Goal: Task Accomplishment & Management: Manage account settings

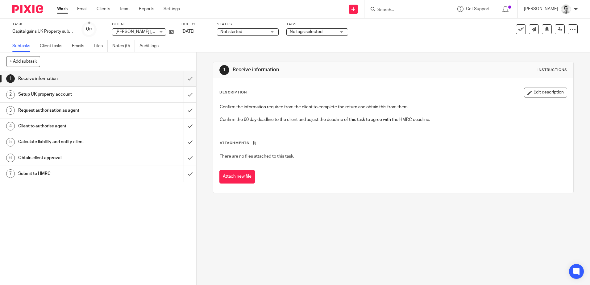
click at [398, 9] on input "Search" at bounding box center [405, 10] width 56 height 6
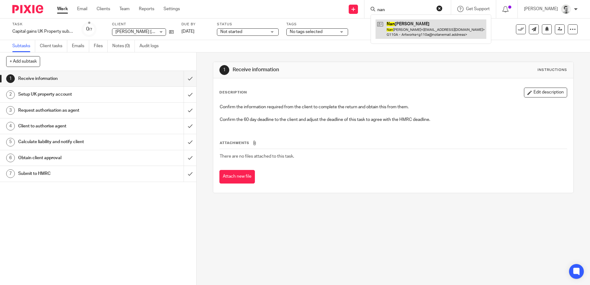
type input "nan"
click at [428, 29] on link at bounding box center [430, 28] width 111 height 19
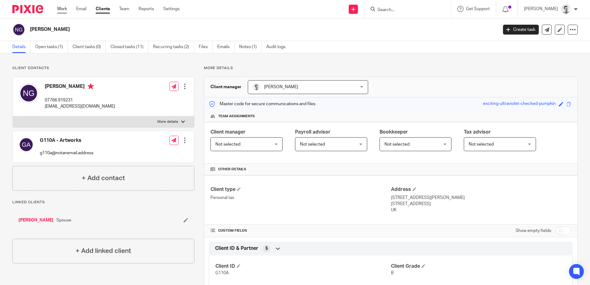
click at [60, 9] on link "Work" at bounding box center [62, 9] width 10 height 6
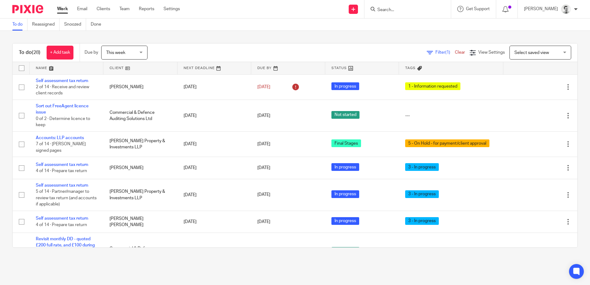
click at [407, 7] on form at bounding box center [410, 9] width 66 height 8
click at [409, 11] on input "Search" at bounding box center [405, 10] width 56 height 6
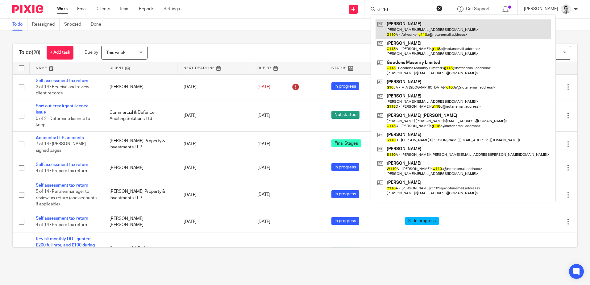
type input "G110"
click at [407, 31] on link at bounding box center [462, 28] width 175 height 19
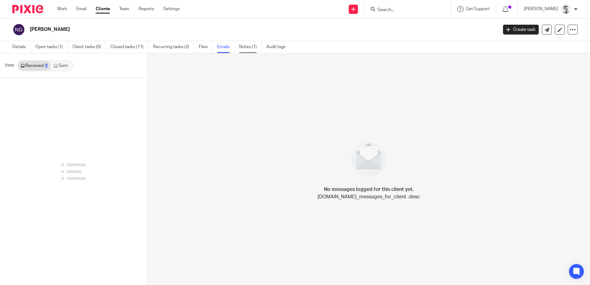
click at [250, 47] on link "Notes (1)" at bounding box center [250, 47] width 23 height 12
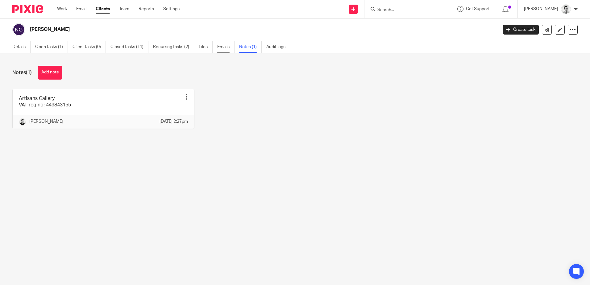
click at [221, 46] on link "Emails" at bounding box center [225, 47] width 17 height 12
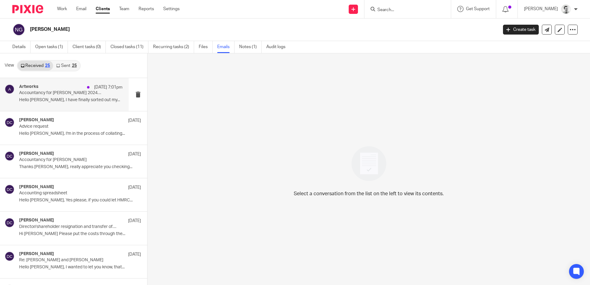
click at [66, 94] on p "Accountancy for Nancy Goodens 2024/2025" at bounding box center [60, 92] width 83 height 5
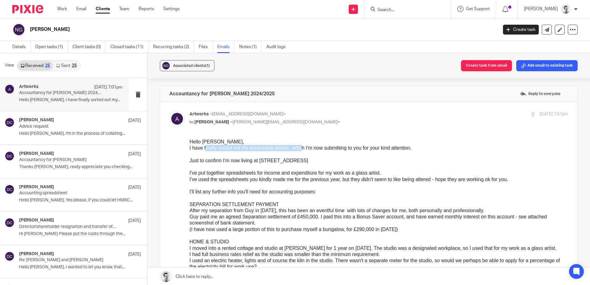
drag, startPoint x: 206, startPoint y: 151, endPoint x: 302, endPoint y: 148, distance: 96.6
click at [302, 148] on div "I have finally sorted out my accounting details, which I'm now submitting to yo…" at bounding box center [378, 148] width 378 height 6
click at [63, 166] on p "Thanks David, really appreciate you checking..." at bounding box center [70, 166] width 103 height 5
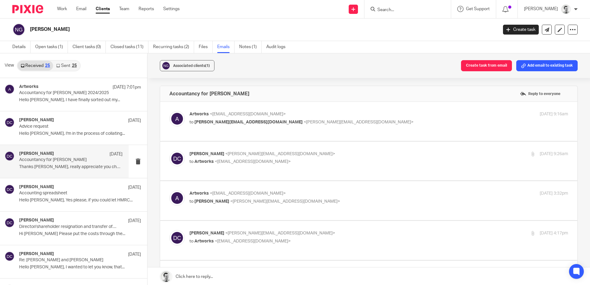
click at [347, 117] on p "Artworks <artworks01@aol.com>" at bounding box center [315, 114] width 252 height 6
checkbox input "true"
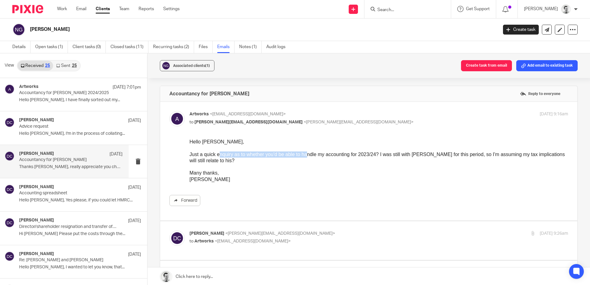
drag, startPoint x: 255, startPoint y: 153, endPoint x: 306, endPoint y: 153, distance: 50.9
click at [306, 153] on div "Just a quick enquiry as to whether you'd be able to handle my accounting for 20…" at bounding box center [378, 157] width 378 height 13
drag, startPoint x: 306, startPoint y: 153, endPoint x: 317, endPoint y: 153, distance: 11.1
click at [306, 153] on div "Just a quick enquiry as to whether you'd be able to handle my accounting for 20…" at bounding box center [378, 157] width 378 height 13
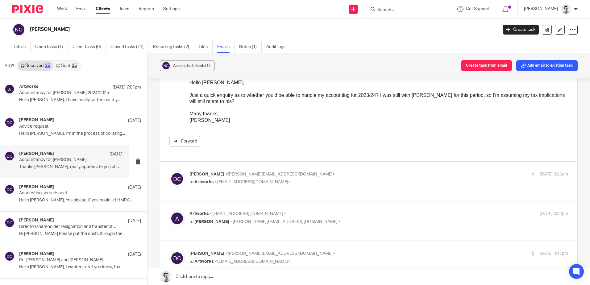
scroll to position [62, 0]
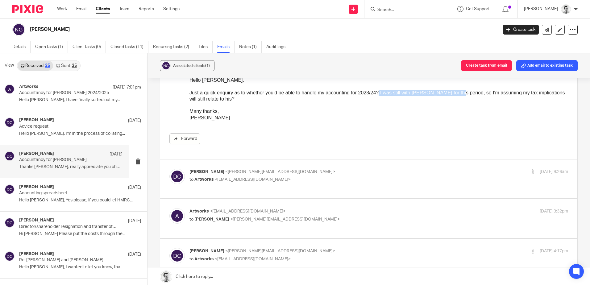
drag, startPoint x: 378, startPoint y: 93, endPoint x: 455, endPoint y: 93, distance: 76.8
click at [455, 93] on div "Just a quick enquiry as to whether you'd be able to handle my accounting for 20…" at bounding box center [378, 96] width 378 height 13
click at [343, 175] on div "David Clarke <d.clarke@woodhicks.co.uk> to Artworks <artworks01@aol.com>" at bounding box center [315, 176] width 252 height 14
checkbox input "true"
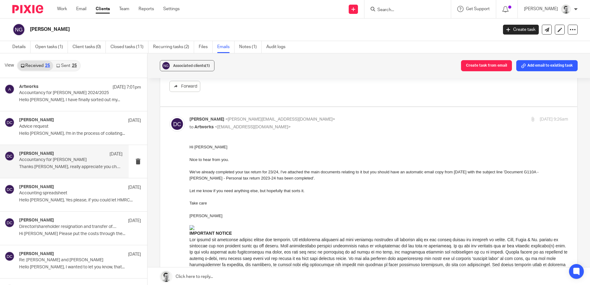
scroll to position [154, 0]
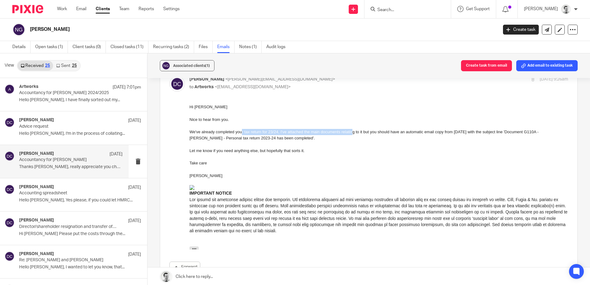
drag, startPoint x: 242, startPoint y: 130, endPoint x: 351, endPoint y: 132, distance: 109.8
click at [351, 132] on div "We've already completed your tax return for 23/24, I've attached the main docum…" at bounding box center [378, 135] width 378 height 13
drag, startPoint x: 299, startPoint y: 131, endPoint x: 447, endPoint y: 133, distance: 148.1
click at [447, 133] on div "We've already completed your tax return for 23/24, I've attached the main docum…" at bounding box center [378, 135] width 378 height 13
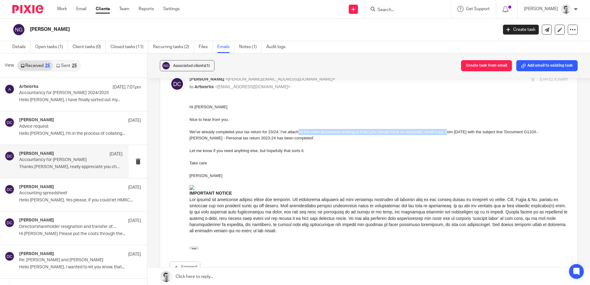
click at [448, 133] on div "We've already completed your tax return for 23/24, I've attached the main docum…" at bounding box center [378, 135] width 378 height 13
drag, startPoint x: 485, startPoint y: 132, endPoint x: 493, endPoint y: 132, distance: 7.4
click at [493, 132] on div "We've already completed your tax return for 23/24, I've attached the main docum…" at bounding box center [378, 135] width 378 height 13
click at [413, 144] on div at bounding box center [378, 144] width 378 height 6
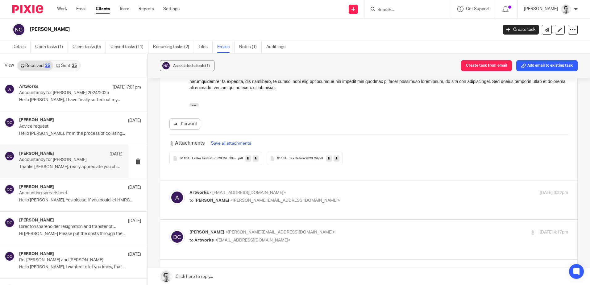
scroll to position [308, 0]
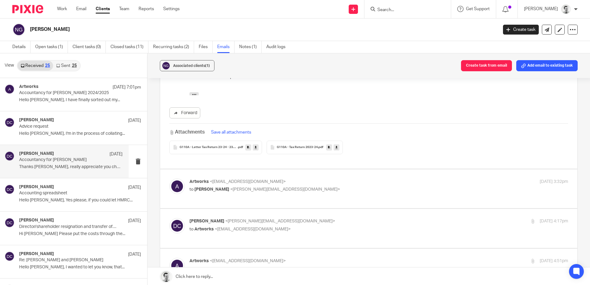
click at [319, 179] on p "Artworks <artworks01@aol.com>" at bounding box center [315, 182] width 252 height 6
checkbox input "true"
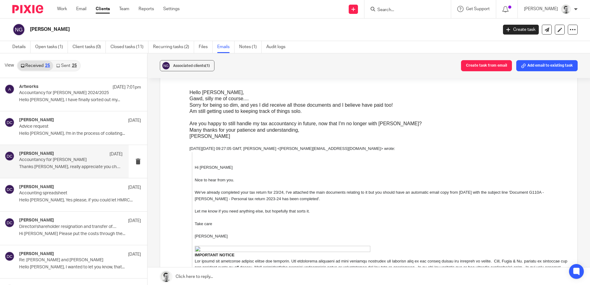
scroll to position [432, 0]
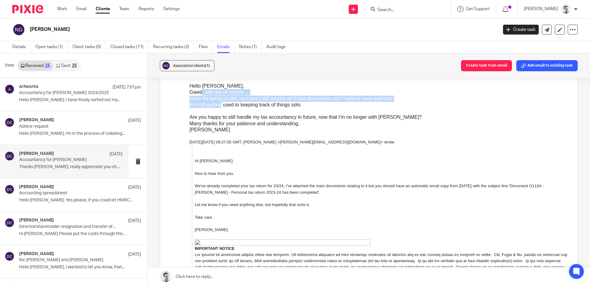
drag, startPoint x: 203, startPoint y: 94, endPoint x: 220, endPoint y: 104, distance: 20.2
click at [220, 104] on div "Hello David, Gawd, silly me of course.... Sorry for being so dim, and yes I did…" at bounding box center [378, 111] width 378 height 56
drag, startPoint x: 220, startPoint y: 104, endPoint x: 223, endPoint y: 103, distance: 3.1
click at [221, 104] on div "Am still getting used to keeping track of things solo." at bounding box center [378, 104] width 378 height 6
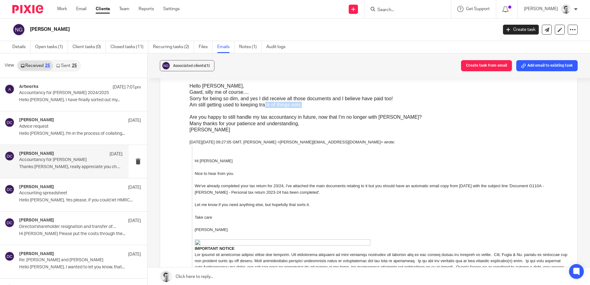
drag, startPoint x: 267, startPoint y: 104, endPoint x: 308, endPoint y: 105, distance: 41.1
click at [308, 105] on div "Am still getting used to keeping track of things solo." at bounding box center [378, 104] width 378 height 6
drag, startPoint x: 308, startPoint y: 105, endPoint x: 356, endPoint y: 104, distance: 47.8
click at [308, 105] on div "Am still getting used to keeping track of things solo." at bounding box center [378, 104] width 378 height 6
click at [448, 130] on div "Nancy" at bounding box center [378, 129] width 378 height 6
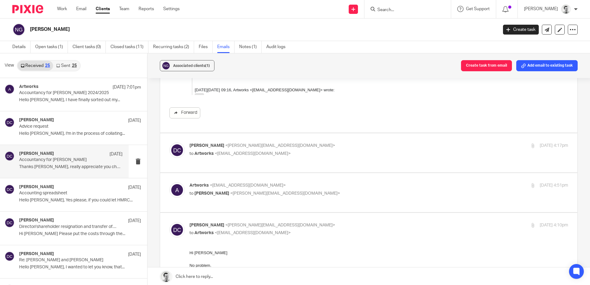
scroll to position [648, 0]
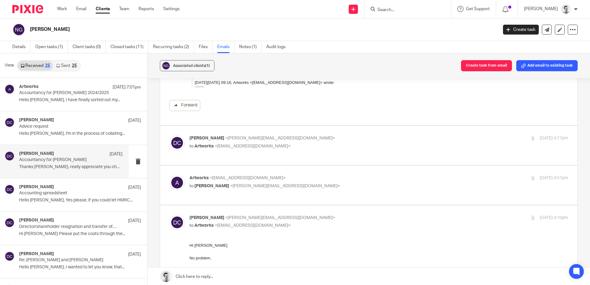
click at [336, 143] on p "to Artworks <artworks01@aol.com>" at bounding box center [315, 146] width 252 height 6
checkbox input "true"
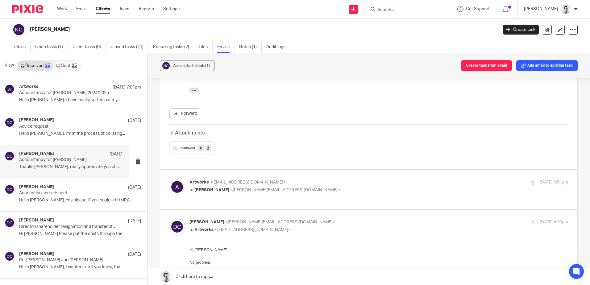
scroll to position [987, 0]
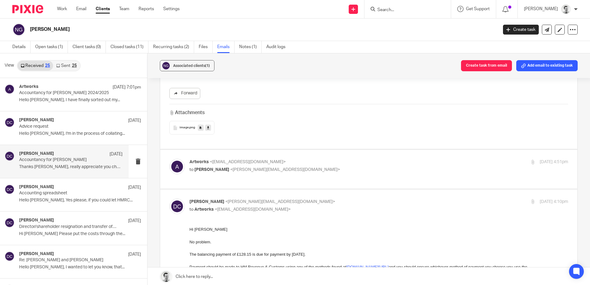
click at [363, 167] on p "to David Clarke <d.clarke@woodhicks.co.uk>" at bounding box center [315, 170] width 252 height 6
checkbox input "true"
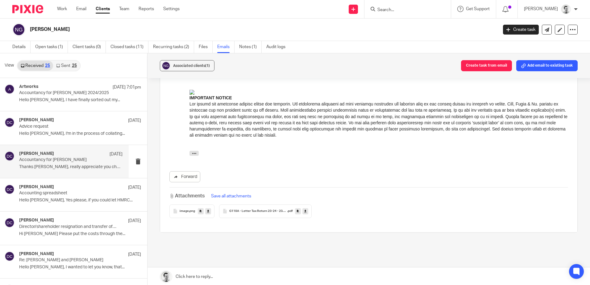
scroll to position [1579, 0]
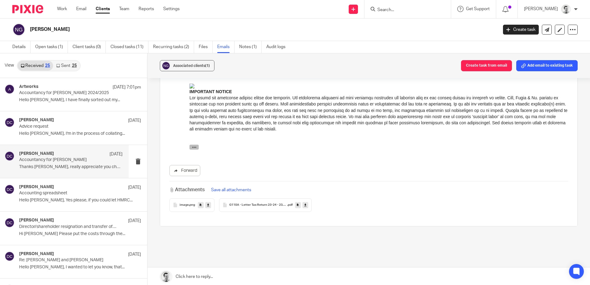
click at [196, 148] on button "button" at bounding box center [193, 147] width 9 height 5
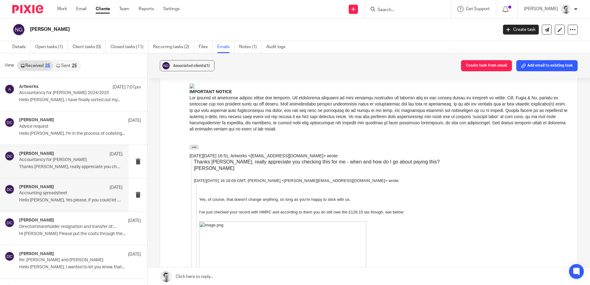
click at [59, 193] on p "Accounting spreadsheet" at bounding box center [60, 193] width 83 height 5
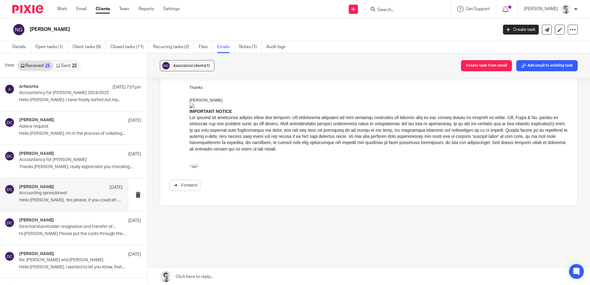
scroll to position [0, 0]
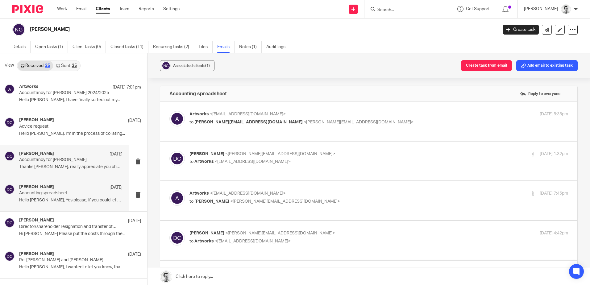
click at [72, 160] on p "Accountancy for Nancy Goodens" at bounding box center [60, 159] width 83 height 5
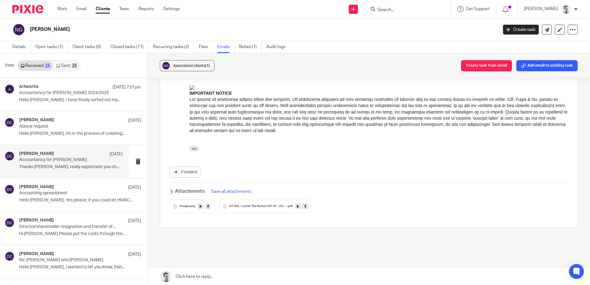
scroll to position [341, 0]
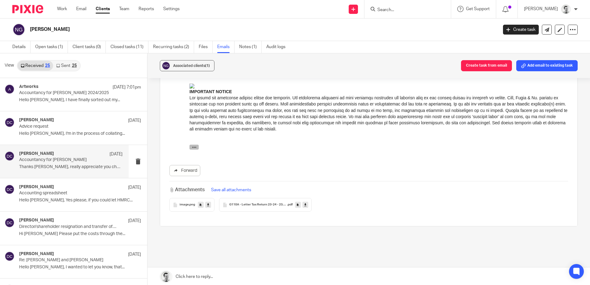
click at [192, 149] on icon "button" at bounding box center [194, 147] width 5 height 5
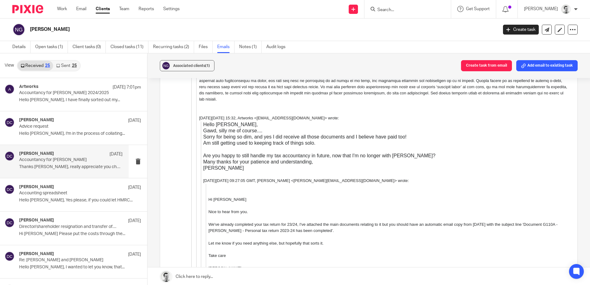
scroll to position [712, 0]
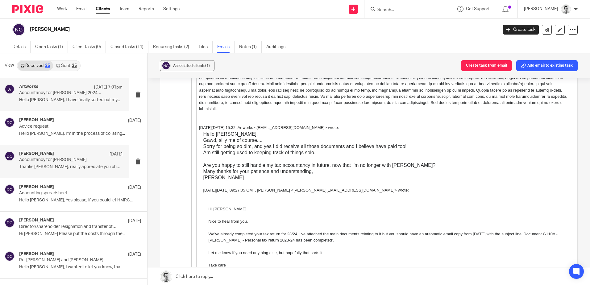
drag, startPoint x: 76, startPoint y: 102, endPoint x: 66, endPoint y: 109, distance: 11.3
click at [75, 103] on div "Artworks 11 Oct 7:01pm Accountancy for Nancy Goodens 2024/2025 Hello Andrew, I …" at bounding box center [70, 94] width 103 height 21
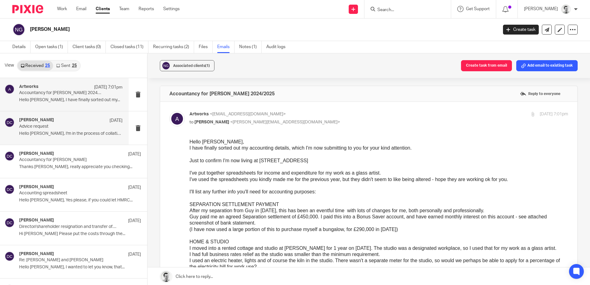
scroll to position [0, 0]
click at [73, 127] on p "Advice request" at bounding box center [60, 126] width 83 height 5
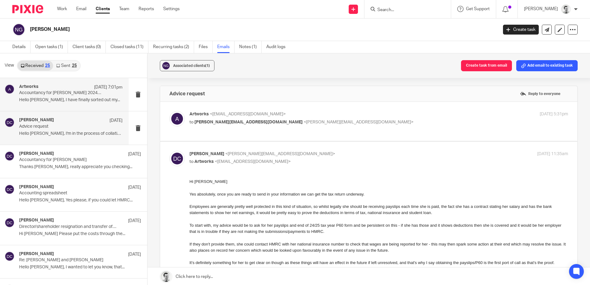
click at [73, 99] on p "Hello Andrew, I have finally sorted out my..." at bounding box center [70, 99] width 103 height 5
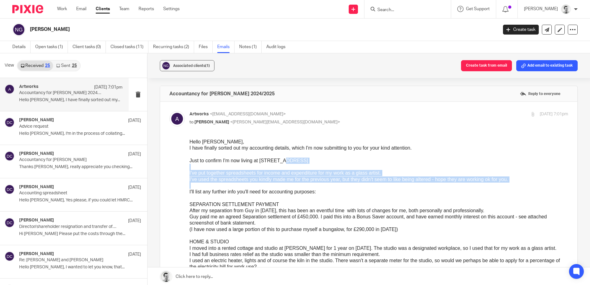
drag, startPoint x: 280, startPoint y: 161, endPoint x: 312, endPoint y: 184, distance: 39.2
click at [312, 184] on div at bounding box center [378, 186] width 378 height 6
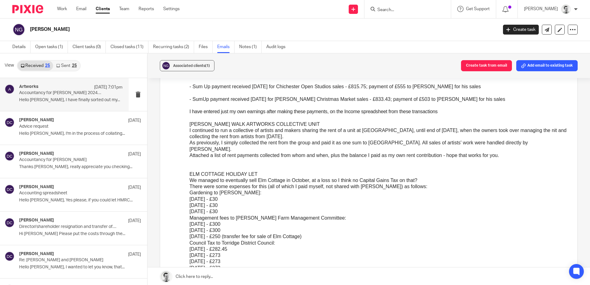
scroll to position [247, 0]
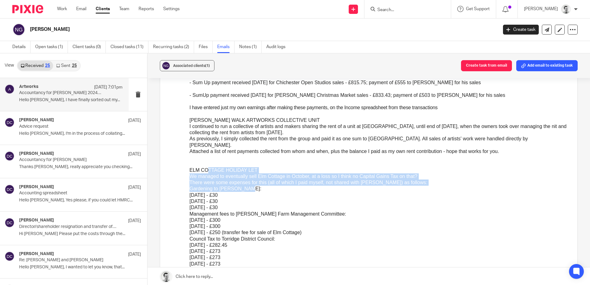
drag, startPoint x: 208, startPoint y: 166, endPoint x: 298, endPoint y: 185, distance: 92.1
click at [298, 185] on div "Hello Andrew, I have finally sorted out my accounting details, which I'm now su…" at bounding box center [378, 136] width 378 height 488
click at [298, 186] on div "Gardening to Paul Watts:" at bounding box center [378, 189] width 378 height 6
click at [385, 173] on div "We managed to eventually sell Elm Cottage in October, at a loss so I think no C…" at bounding box center [378, 176] width 378 height 6
click at [436, 180] on div "There were some expenses for this (all of which I paid myself, not shared with …" at bounding box center [378, 183] width 378 height 6
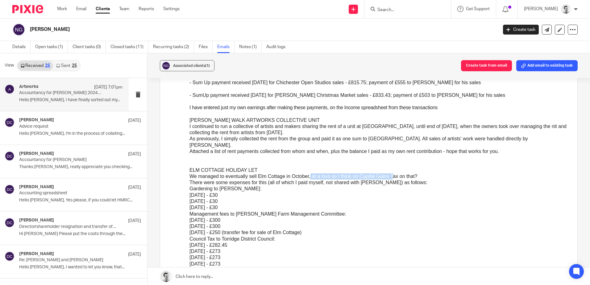
drag, startPoint x: 311, startPoint y: 171, endPoint x: 393, endPoint y: 172, distance: 82.1
click at [393, 173] on div "We managed to eventually sell Elm Cottage in October, at a loss so I think no C…" at bounding box center [378, 176] width 378 height 6
click at [406, 173] on div "We managed to eventually sell Elm Cottage in October, at a loss so I think no C…" at bounding box center [378, 176] width 378 height 6
drag, startPoint x: 329, startPoint y: 177, endPoint x: 403, endPoint y: 176, distance: 74.3
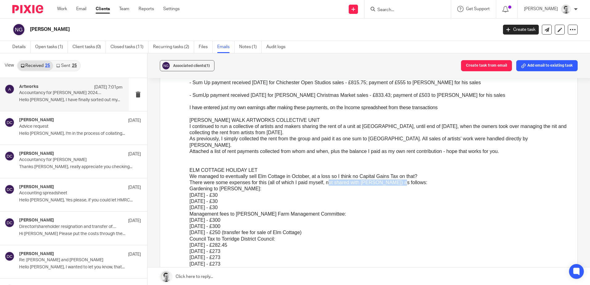
click at [403, 180] on div "There were some expenses for this (all of which I paid myself, not shared with …" at bounding box center [378, 183] width 378 height 6
drag, startPoint x: 403, startPoint y: 176, endPoint x: 345, endPoint y: 166, distance: 59.4
click at [342, 167] on div "ELM COTTAGE HOLIDAY LET" at bounding box center [378, 170] width 378 height 6
drag, startPoint x: 335, startPoint y: 168, endPoint x: 390, endPoint y: 167, distance: 55.2
click at [390, 173] on div "We managed to eventually sell Elm Cottage in October, at a loss so I think no C…" at bounding box center [378, 176] width 378 height 6
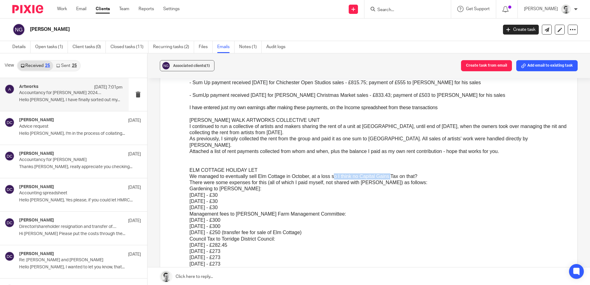
click at [390, 173] on div "We managed to eventually sell Elm Cottage in October, at a loss so I think no C…" at bounding box center [378, 176] width 378 height 6
drag, startPoint x: 274, startPoint y: 144, endPoint x: 299, endPoint y: 144, distance: 25.6
click at [299, 148] on div "Attached a list of rent payments collected from whom and when, plus the balance…" at bounding box center [378, 151] width 378 height 6
drag, startPoint x: 341, startPoint y: 127, endPoint x: 391, endPoint y: 129, distance: 50.3
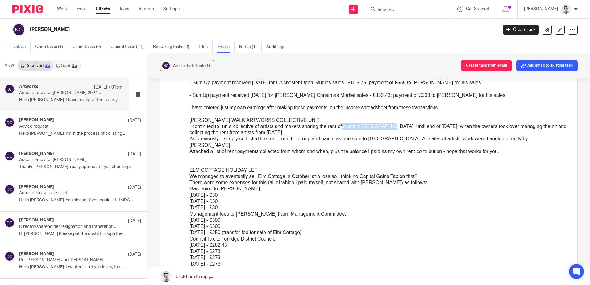
click at [391, 129] on div "I continued to run a collective of artists and makers sharing the rent of a uni…" at bounding box center [378, 129] width 378 height 13
click at [423, 129] on div "I continued to run a collective of artists and makers sharing the rent of a uni…" at bounding box center [378, 129] width 378 height 13
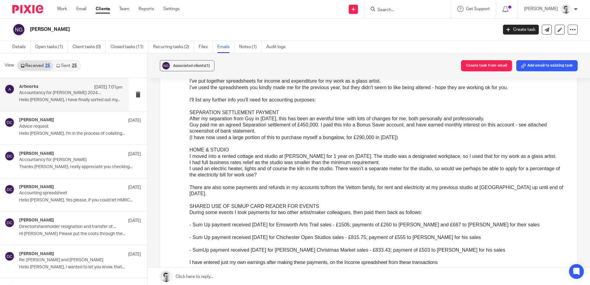
scroll to position [62, 0]
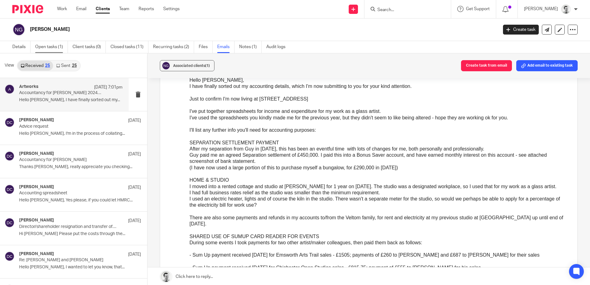
click at [47, 45] on link "Open tasks (1)" at bounding box center [51, 47] width 33 height 12
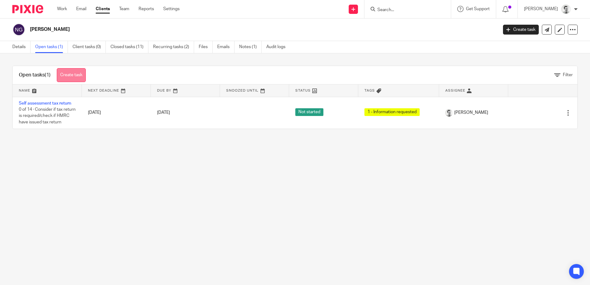
click at [71, 74] on link "Create task" at bounding box center [71, 75] width 29 height 14
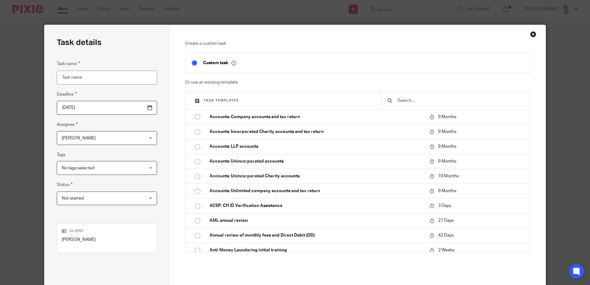
click at [412, 101] on input "text" at bounding box center [460, 100] width 127 height 7
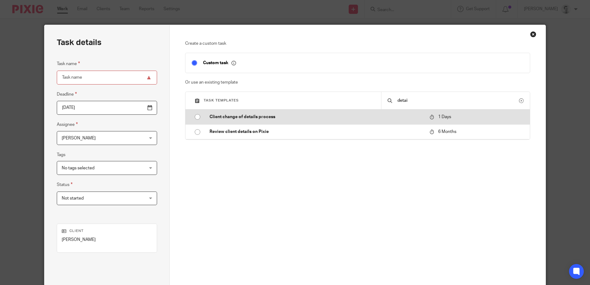
type input "detai"
click at [196, 117] on input "radio" at bounding box center [198, 117] width 12 height 12
type input "2025-10-15"
type input "Client change of details process"
checkbox input "false"
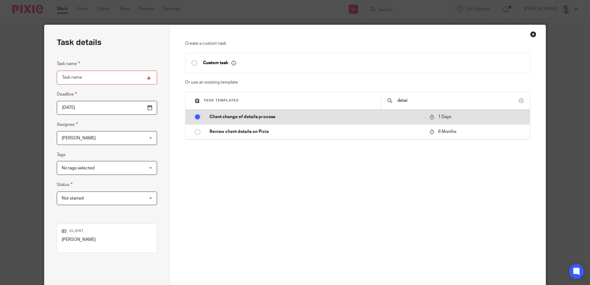
radio input "false"
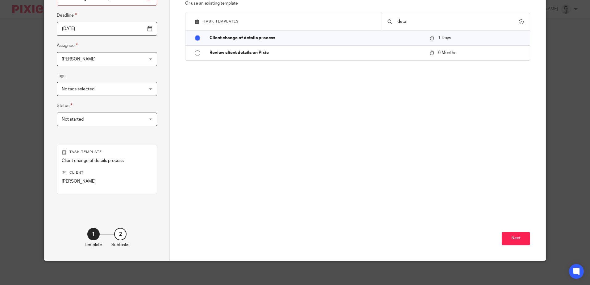
scroll to position [80, 0]
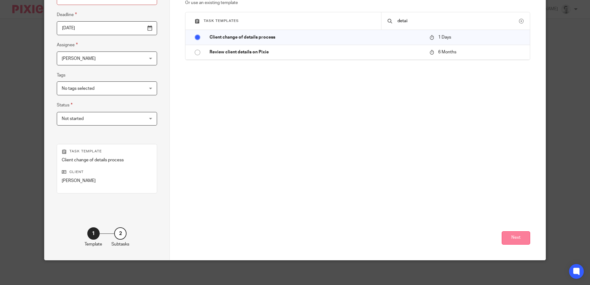
click at [515, 235] on button "Next" at bounding box center [516, 237] width 28 height 13
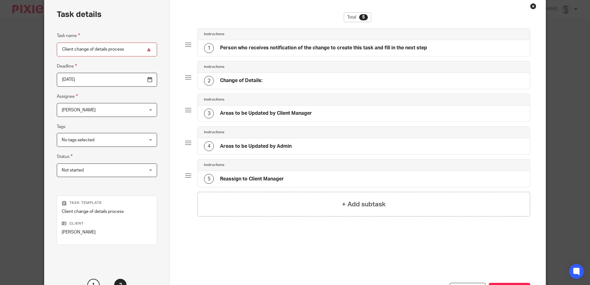
scroll to position [0, 0]
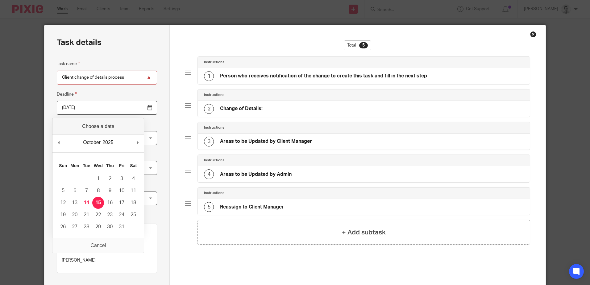
click at [136, 107] on input "2025-10-15" at bounding box center [107, 108] width 100 height 14
type input "2025-10-17"
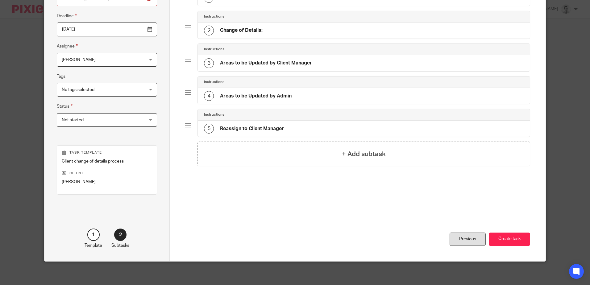
scroll to position [80, 0]
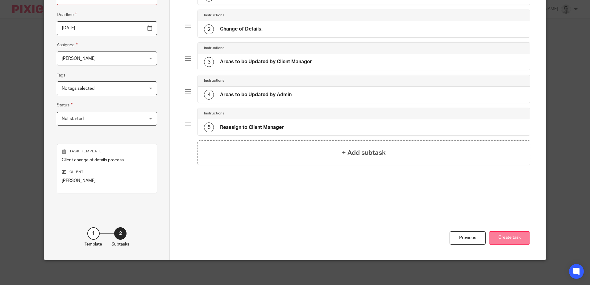
click at [511, 239] on button "Create task" at bounding box center [509, 237] width 41 height 13
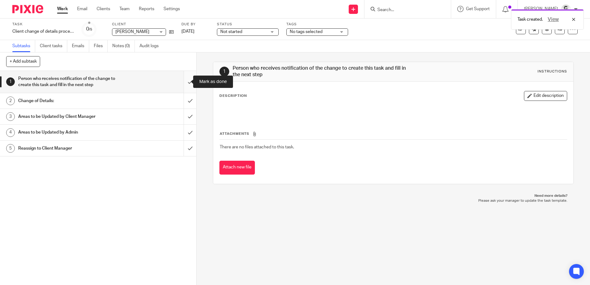
click at [184, 81] on input "submit" at bounding box center [98, 82] width 196 height 22
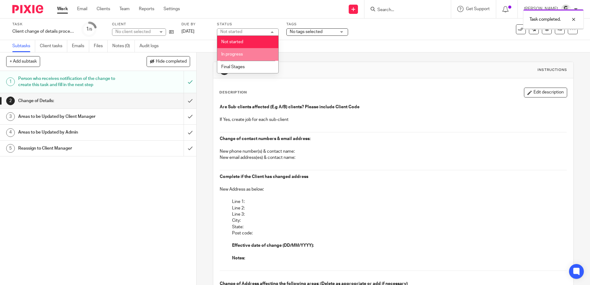
click at [239, 52] on span "In progress" at bounding box center [232, 54] width 22 height 4
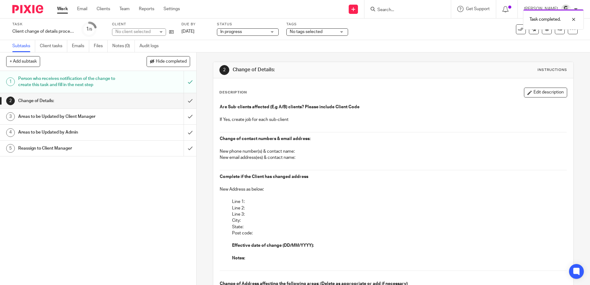
click at [326, 21] on div "Task completed." at bounding box center [439, 17] width 289 height 23
click at [318, 31] on span "No tags selected" at bounding box center [306, 32] width 33 height 4
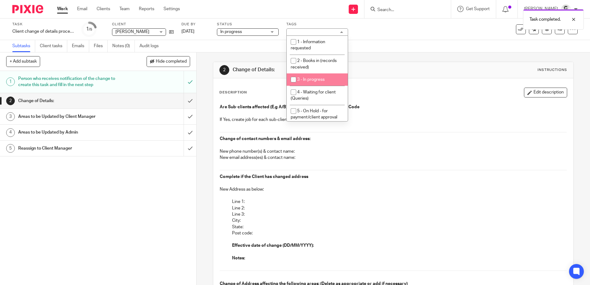
click at [292, 78] on input "checkbox" at bounding box center [293, 80] width 12 height 12
checkbox input "true"
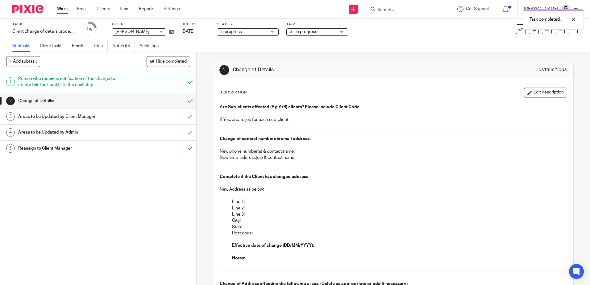
click at [397, 46] on div "Subtasks Client tasks Emails Files Notes (0) Audit logs" at bounding box center [295, 46] width 590 height 12
click at [325, 33] on span "3 - In progress" at bounding box center [313, 32] width 46 height 6
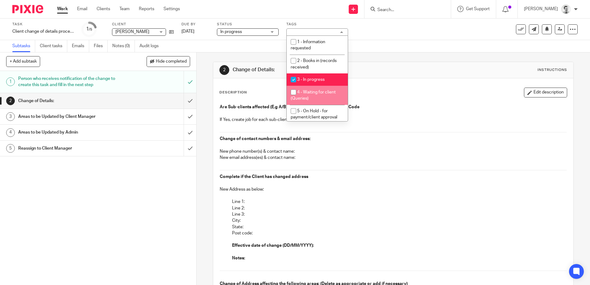
click at [293, 92] on input "checkbox" at bounding box center [293, 92] width 12 height 12
checkbox input "true"
click at [292, 78] on input "checkbox" at bounding box center [293, 80] width 12 height 12
checkbox input "false"
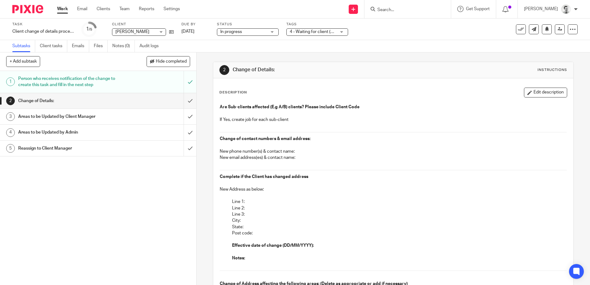
click at [59, 196] on div "1 Person who receives notification of the change to create this task and fill i…" at bounding box center [98, 178] width 196 height 214
drag, startPoint x: 227, startPoint y: 119, endPoint x: 297, endPoint y: 119, distance: 69.7
click at [297, 119] on p "If Yes, create job for each sub-client" at bounding box center [393, 120] width 347 height 6
click at [540, 93] on button "Edit description" at bounding box center [545, 93] width 43 height 10
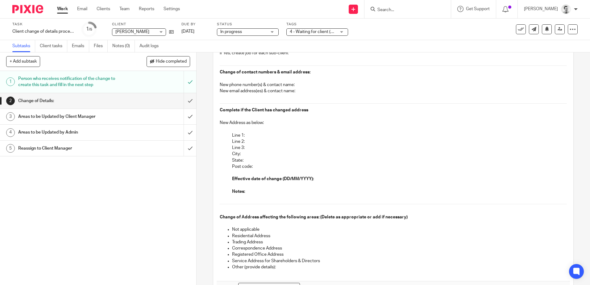
scroll to position [31, 0]
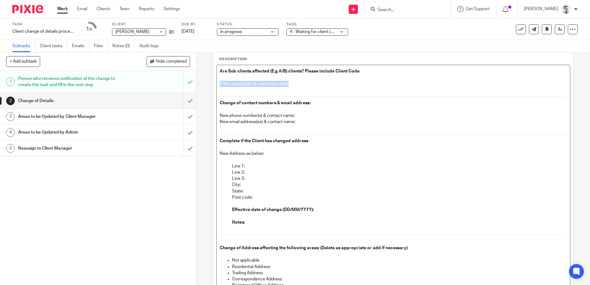
drag, startPoint x: 291, startPoint y: 82, endPoint x: 201, endPoint y: 85, distance: 90.1
click at [201, 85] on div "2 Change of Details: Instructions Description Are Sub-clients affected (E.g A/B…" at bounding box center [392, 168] width 393 height 233
click at [300, 114] on p "New phone number(s) & contact name:" at bounding box center [393, 116] width 347 height 6
click at [302, 121] on p "New email address(es) & contact name:" at bounding box center [393, 122] width 347 height 6
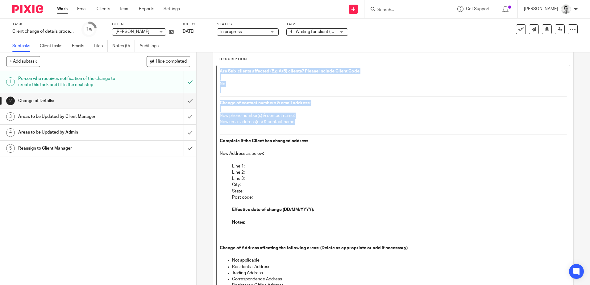
drag, startPoint x: 302, startPoint y: 121, endPoint x: 215, endPoint y: 65, distance: 103.7
click at [216, 65] on div "Are Sub-clients affected (E.g A/B) clients? Please include Client Code No Chang…" at bounding box center [392, 205] width 353 height 280
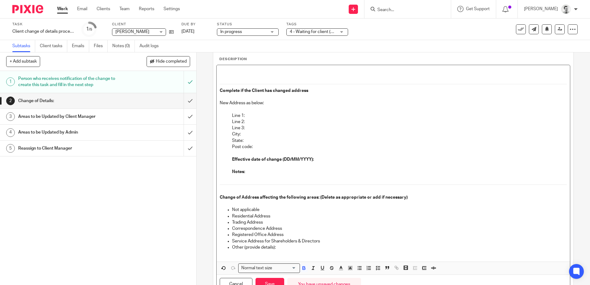
click at [280, 108] on p at bounding box center [393, 109] width 347 height 6
click at [254, 113] on p "Line 1:" at bounding box center [399, 116] width 334 height 6
click at [257, 124] on p "Line 2:" at bounding box center [399, 122] width 334 height 6
drag, startPoint x: 266, startPoint y: 131, endPoint x: 257, endPoint y: 128, distance: 9.5
click at [266, 131] on p "City:" at bounding box center [399, 134] width 334 height 6
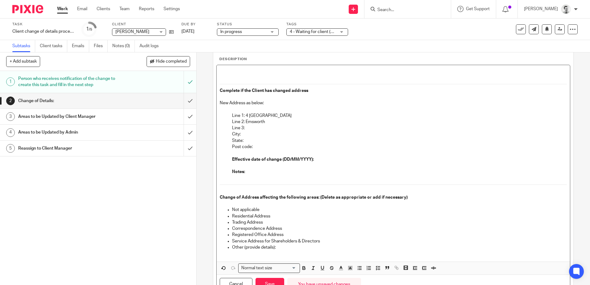
click at [257, 128] on p "Line 3:" at bounding box center [399, 128] width 334 height 6
click at [249, 133] on p "City:" at bounding box center [399, 134] width 334 height 6
click at [257, 142] on p "State:" at bounding box center [399, 141] width 334 height 6
click at [273, 127] on p "Line 3: PO10 7XY" at bounding box center [399, 128] width 334 height 6
click at [256, 120] on p "Line 2: Emsworth" at bounding box center [399, 122] width 334 height 6
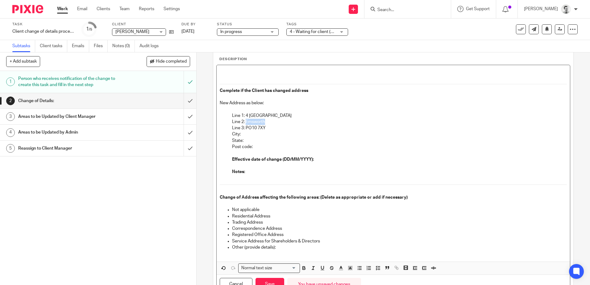
click at [256, 120] on p "Line 2: Emsworth" at bounding box center [399, 122] width 334 height 6
click at [249, 134] on p "City:" at bounding box center [399, 134] width 334 height 6
drag, startPoint x: 244, startPoint y: 127, endPoint x: 268, endPoint y: 128, distance: 24.1
click at [268, 128] on p "Line 3: PO10 7XY" at bounding box center [399, 128] width 334 height 6
click at [255, 146] on p "Post code:" at bounding box center [399, 147] width 334 height 6
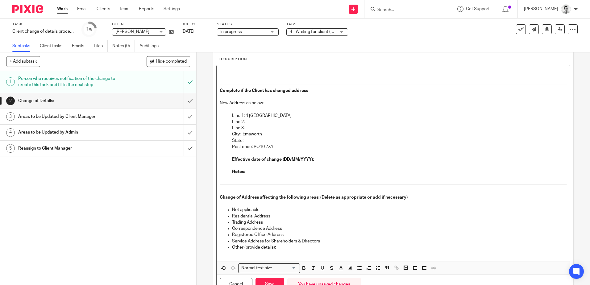
click at [253, 141] on p "State:" at bounding box center [399, 141] width 334 height 6
click at [266, 281] on button "Save" at bounding box center [269, 284] width 29 height 13
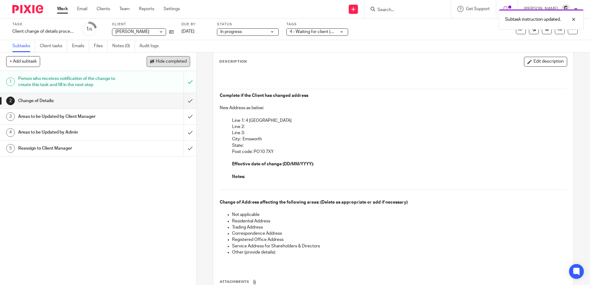
click at [159, 60] on span "Hide completed" at bounding box center [171, 61] width 31 height 5
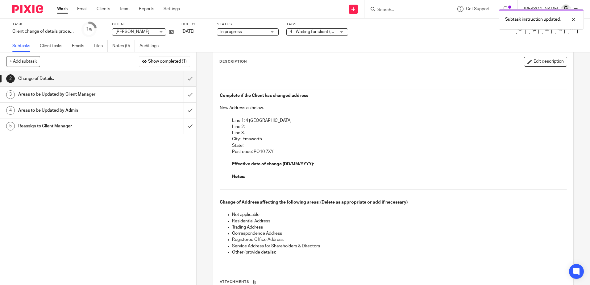
click at [61, 8] on link "Work" at bounding box center [62, 9] width 11 height 6
